Goal: Task Accomplishment & Management: Manage account settings

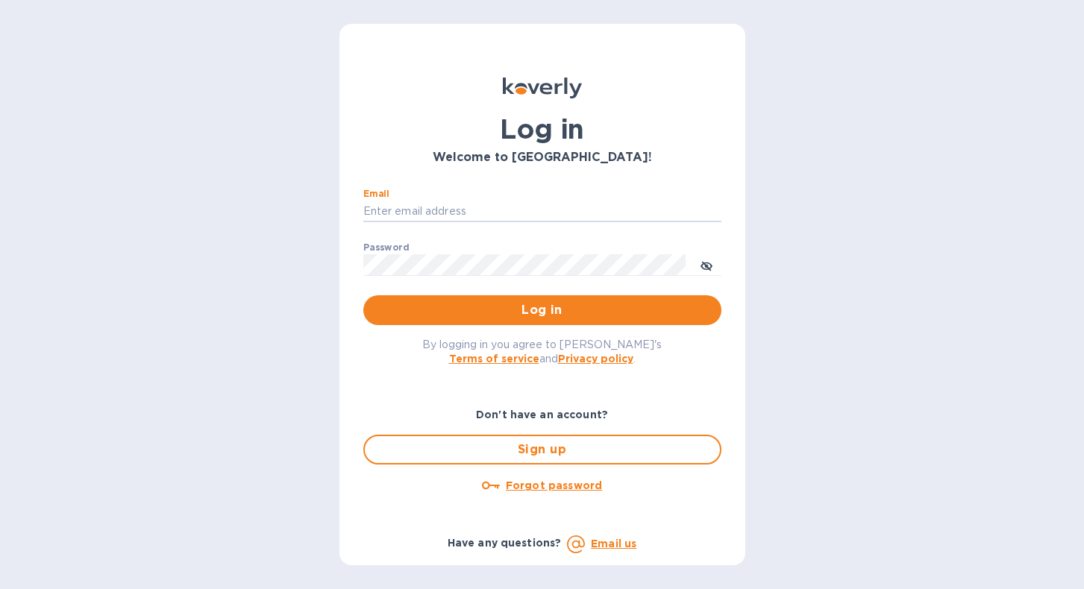
type input "[EMAIL_ADDRESS][DOMAIN_NAME]"
click at [542, 310] on button "Log in" at bounding box center [542, 310] width 358 height 30
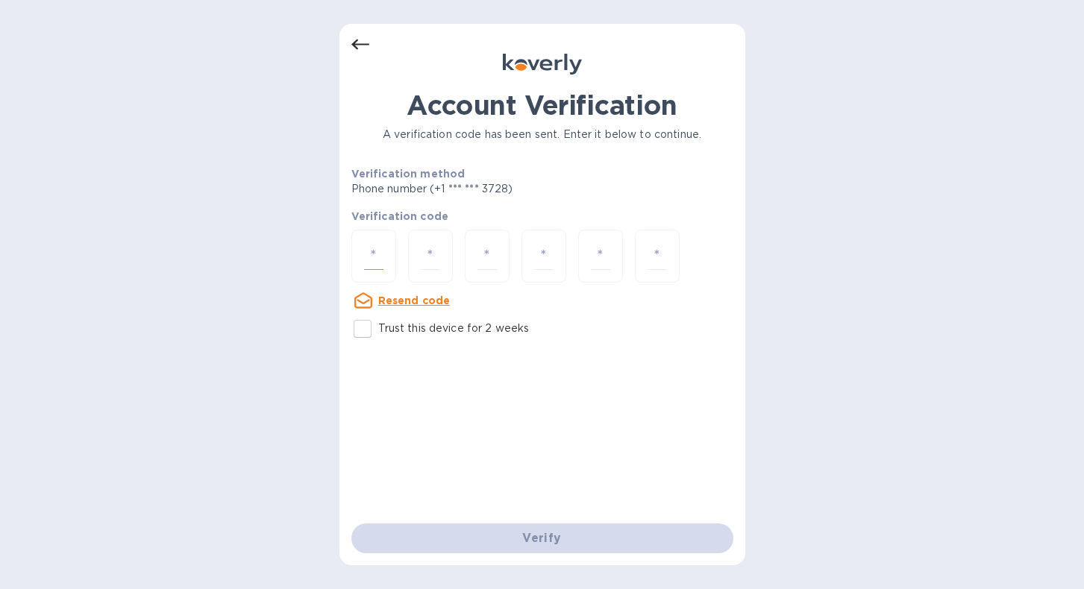
click at [375, 257] on input "number" at bounding box center [373, 256] width 19 height 28
type input "7"
type input "3"
type input "7"
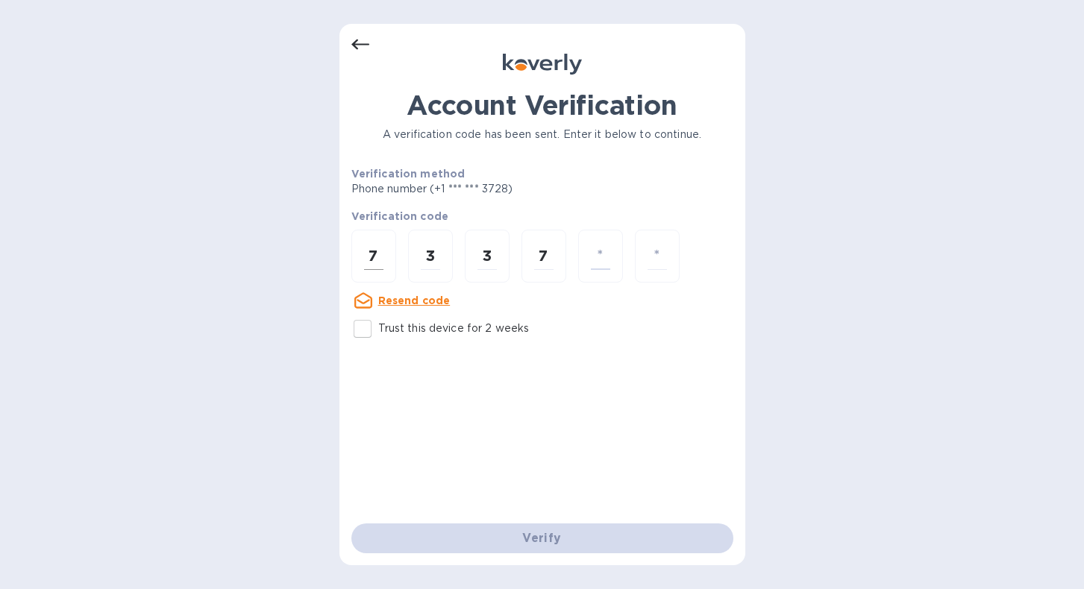
type input "7"
type input "3"
